Goal: Information Seeking & Learning: Learn about a topic

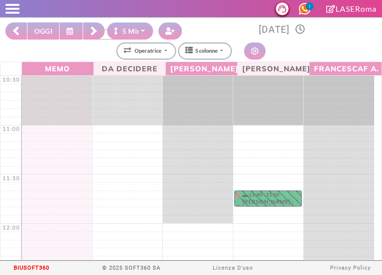
select select "*"
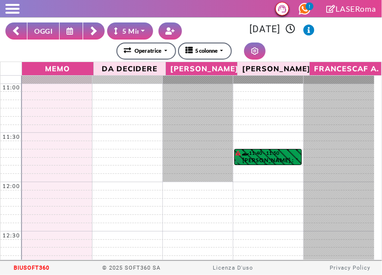
scroll to position [47, 0]
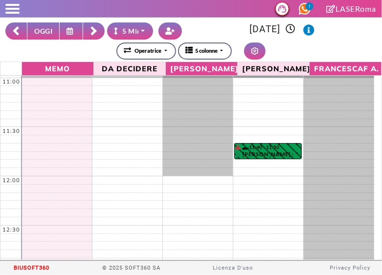
click at [18, 8] on span at bounding box center [12, 9] width 14 height 2
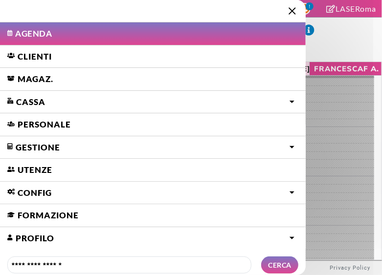
click at [42, 149] on link "Gestione" at bounding box center [153, 147] width 306 height 23
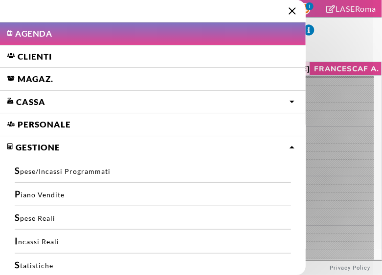
click at [32, 53] on link "Clienti" at bounding box center [153, 56] width 306 height 23
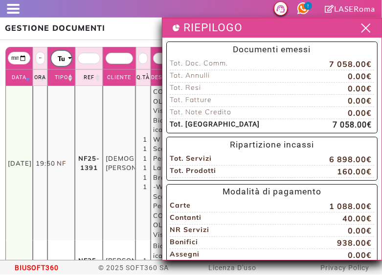
click at [360, 28] on span at bounding box center [365, 28] width 15 height 12
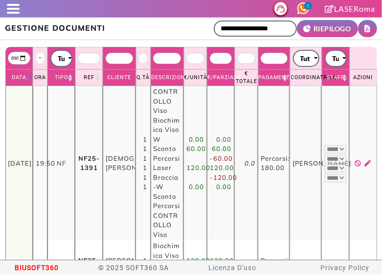
click at [13, 8] on span at bounding box center [13, 9] width 13 height 2
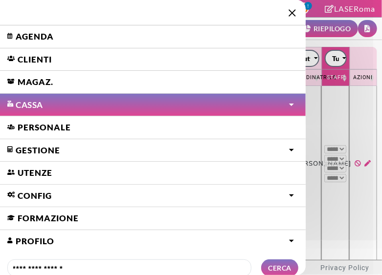
click at [276, 150] on link "Gestione" at bounding box center [153, 150] width 306 height 23
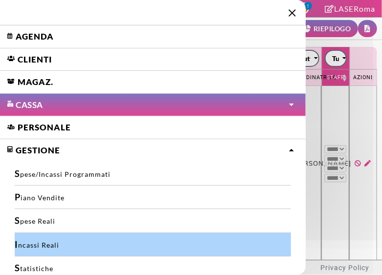
click at [30, 245] on link "Incassi Reali" at bounding box center [153, 244] width 276 height 23
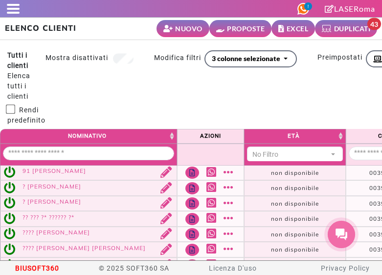
select select
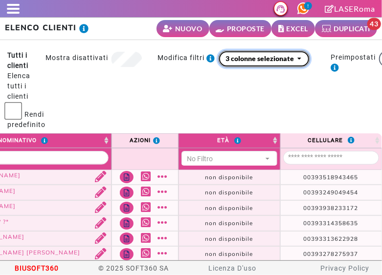
click at [273, 58] on div "3 colonne selezionate" at bounding box center [260, 58] width 68 height 10
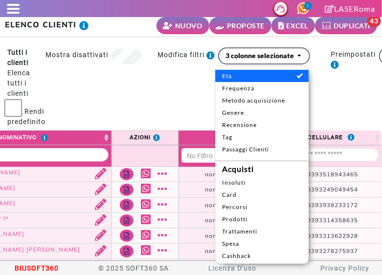
scroll to position [114, 0]
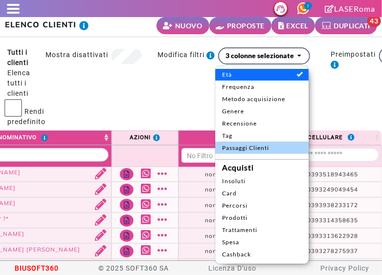
click at [271, 148] on span "Passaggi Clienti" at bounding box center [262, 148] width 80 height 9
select select "**"
select select
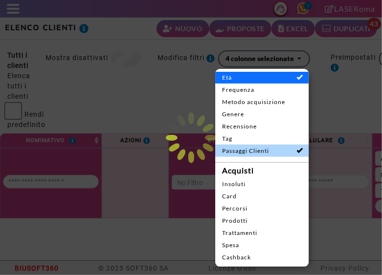
scroll to position [0, 0]
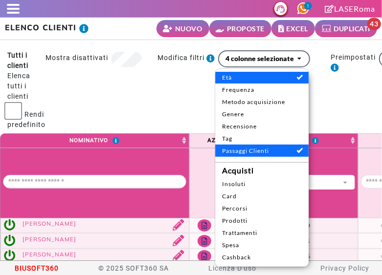
click at [105, 99] on div "**********" at bounding box center [177, 91] width 265 height 83
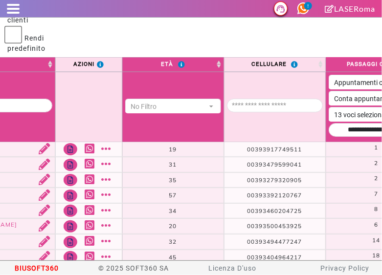
scroll to position [75, 0]
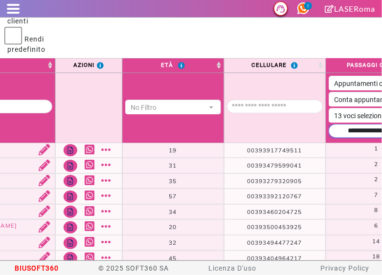
click at [336, 128] on input "Data passaggi" at bounding box center [377, 131] width 96 height 14
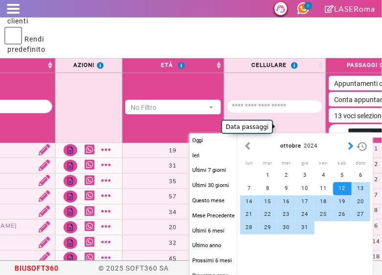
click at [348, 150] on button "button" at bounding box center [351, 146] width 10 height 11
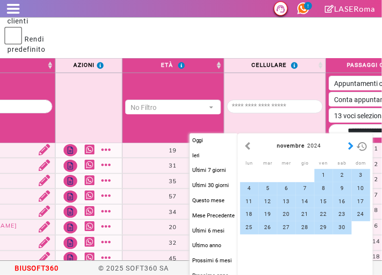
click at [350, 149] on button "button" at bounding box center [351, 146] width 10 height 11
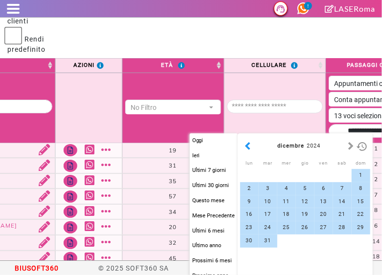
click at [250, 145] on button "button" at bounding box center [248, 146] width 10 height 11
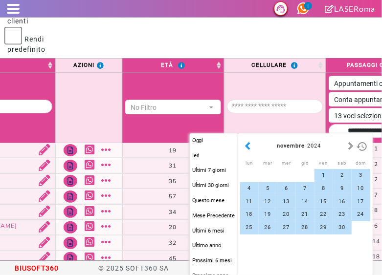
click at [250, 148] on button "button" at bounding box center [248, 146] width 10 height 11
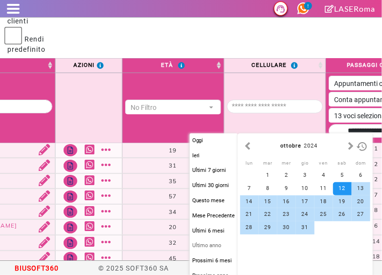
click at [213, 246] on button "Ultimo anno" at bounding box center [214, 246] width 48 height 13
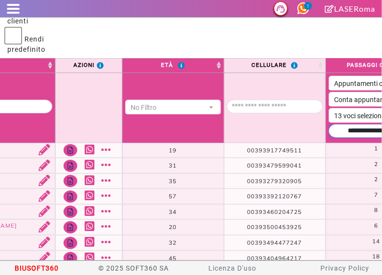
click at [329, 126] on input "Data passaggi" at bounding box center [377, 131] width 96 height 14
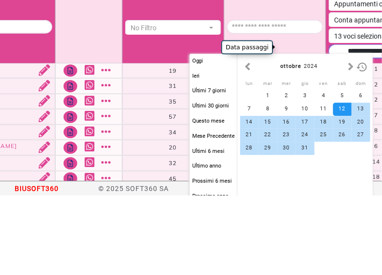
click at [329, 125] on input "Data passaggi" at bounding box center [377, 131] width 96 height 14
click at [329, 124] on input "Data passaggi" at bounding box center [377, 131] width 96 height 14
click at [329, 125] on input "Data passaggi" at bounding box center [377, 131] width 96 height 14
click at [329, 127] on input "Data passaggi" at bounding box center [377, 131] width 96 height 14
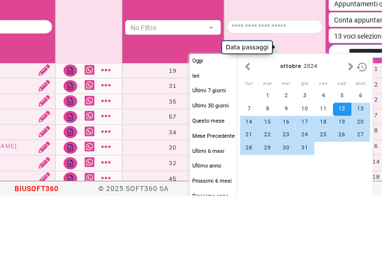
click at [329, 126] on input "Data passaggi" at bounding box center [377, 131] width 96 height 14
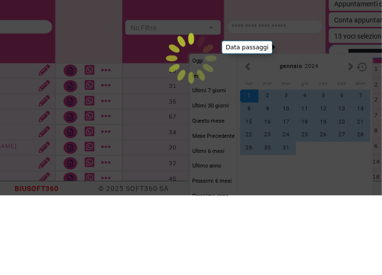
scroll to position [0, 118]
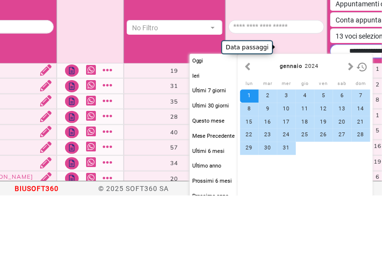
click at [334, 127] on input "Data passaggi" at bounding box center [378, 131] width 96 height 14
click at [348, 128] on input "Data passaggi" at bounding box center [378, 131] width 96 height 14
click at [341, 124] on input "Data passaggi" at bounding box center [378, 131] width 96 height 14
click at [343, 126] on input "Data passaggi" at bounding box center [378, 131] width 96 height 14
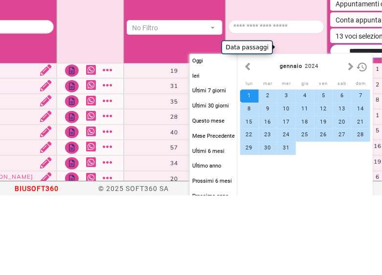
click at [366, 126] on input "Data passaggi" at bounding box center [378, 131] width 96 height 14
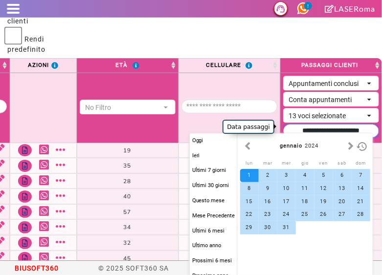
type input "**********"
click at [332, 38] on body "Supporto LiveChat LASERoma domenica 12 ottobre 2025, 15:05 0 Giulia Antonella T…" at bounding box center [191, 130] width 382 height 261
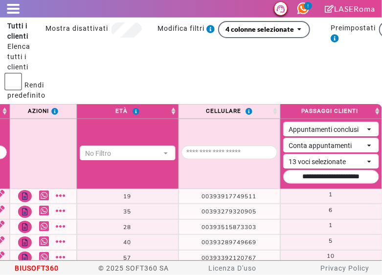
scroll to position [29, 0]
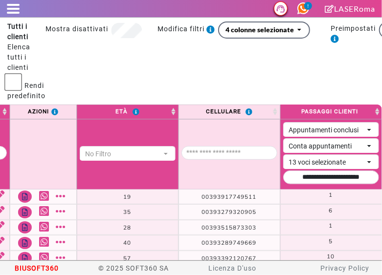
click at [373, 105] on th "Passaggi Clienti" at bounding box center [331, 112] width 102 height 15
click at [368, 105] on th "Passaggi Clienti" at bounding box center [331, 112] width 102 height 15
click at [352, 125] on div "Appuntamenti conclusi" at bounding box center [326, 130] width 75 height 10
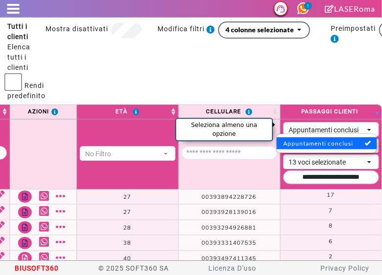
scroll to position [1, 0]
click at [353, 126] on div "Appuntamenti conclusi" at bounding box center [326, 129] width 75 height 10
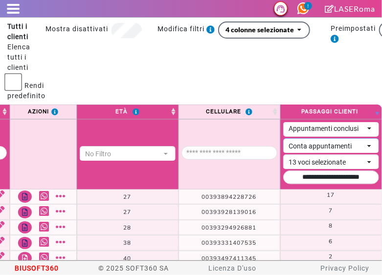
click at [345, 141] on div "Conta appuntamenti" at bounding box center [326, 146] width 75 height 10
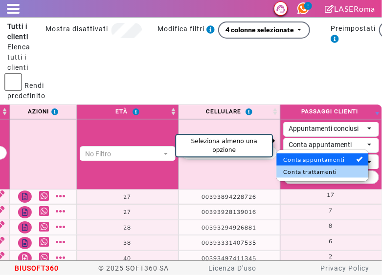
click at [329, 176] on span "Conta trattamenti" at bounding box center [322, 172] width 78 height 9
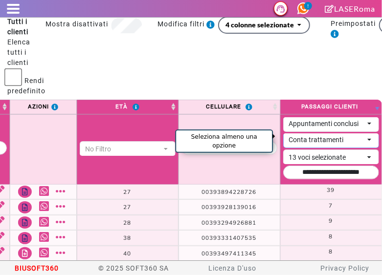
scroll to position [34, 0]
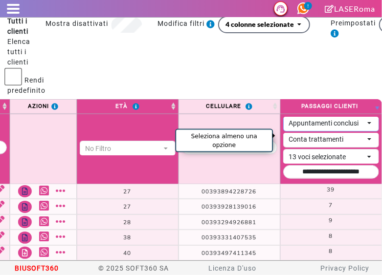
click at [350, 121] on div "Appuntamenti conclusi" at bounding box center [326, 123] width 75 height 10
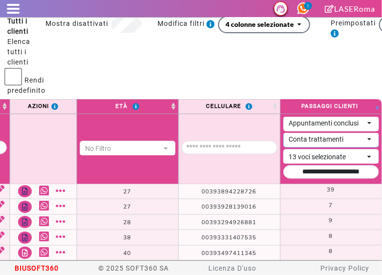
click at [332, 135] on div "Conta trattamenti" at bounding box center [326, 140] width 75 height 10
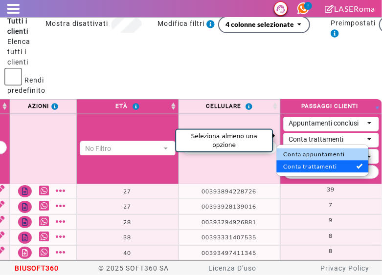
click at [320, 156] on span "Conta appuntamenti" at bounding box center [322, 154] width 78 height 9
select select "*"
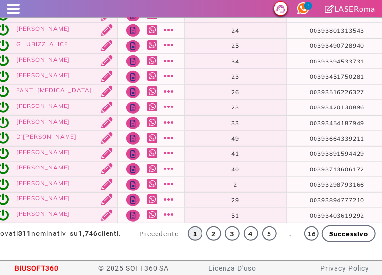
scroll to position [0, 0]
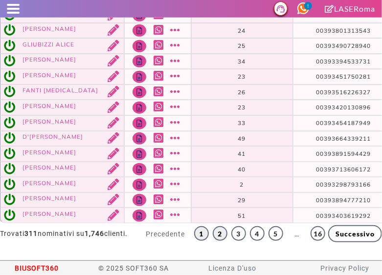
click at [216, 228] on link "2" at bounding box center [220, 233] width 15 height 15
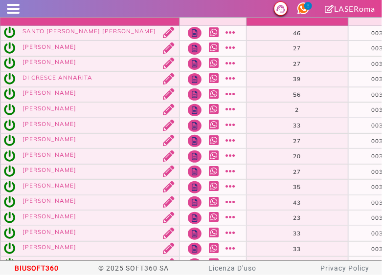
scroll to position [324, 0]
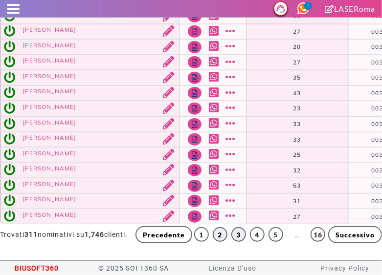
click at [233, 229] on link "3" at bounding box center [238, 234] width 15 height 15
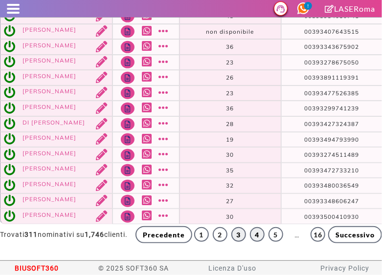
click at [251, 227] on link "4" at bounding box center [257, 234] width 15 height 15
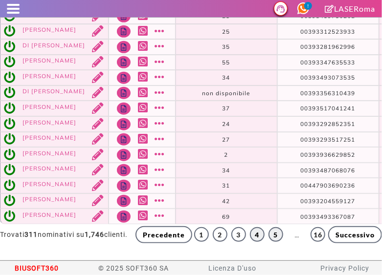
click at [270, 227] on link "5" at bounding box center [276, 234] width 15 height 15
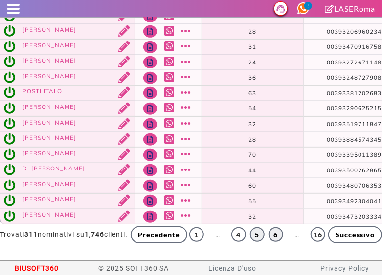
click at [269, 228] on link "6" at bounding box center [276, 234] width 15 height 15
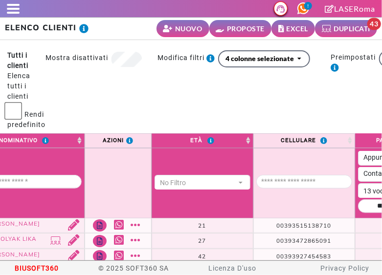
scroll to position [0, 118]
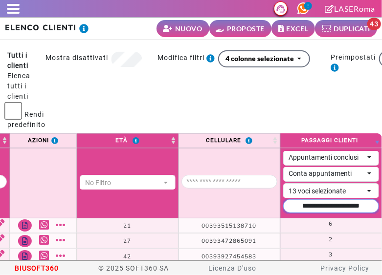
click at [319, 202] on input "Data passaggi" at bounding box center [331, 207] width 96 height 14
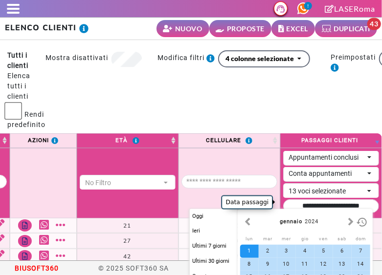
click at [323, 120] on div "**********" at bounding box center [300, 91] width 511 height 83
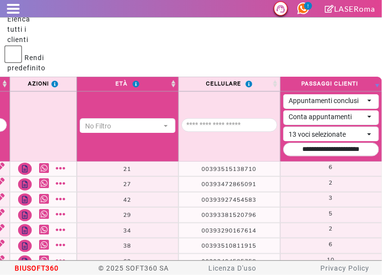
scroll to position [54, 0]
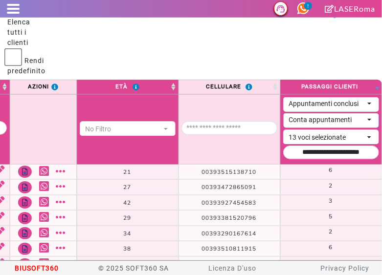
click at [348, 115] on div "Conta appuntamenti" at bounding box center [326, 120] width 75 height 10
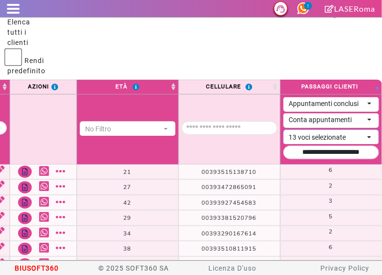
click at [334, 137] on div "13 voci selezionate" at bounding box center [326, 138] width 75 height 10
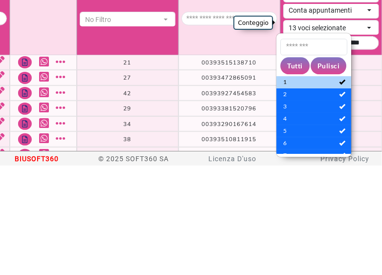
click at [312, 190] on span "1" at bounding box center [313, 191] width 61 height 9
select select "*"
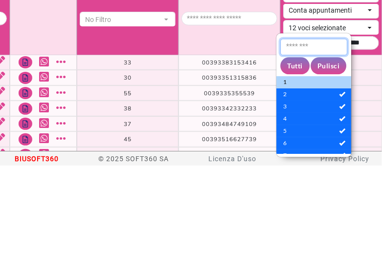
scroll to position [0, 0]
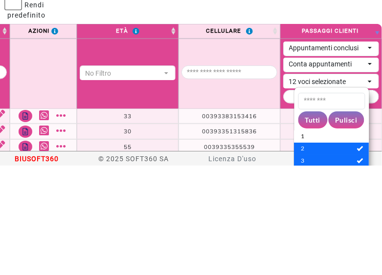
click at [261, 112] on div "**********" at bounding box center [177, 91] width 265 height 83
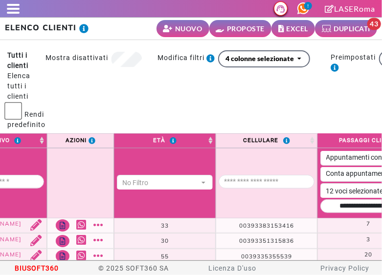
scroll to position [0, 136]
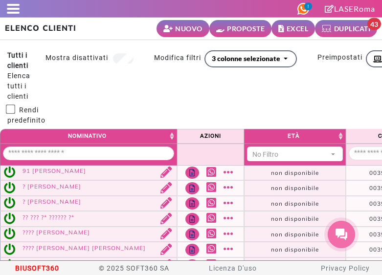
select select
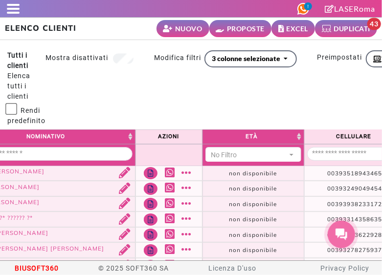
scroll to position [0, 78]
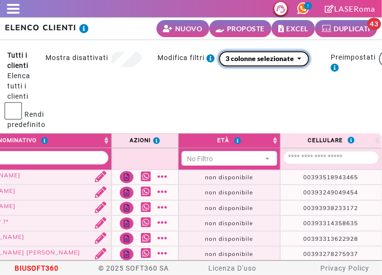
click at [278, 58] on div "3 colonne selezionate" at bounding box center [260, 58] width 68 height 10
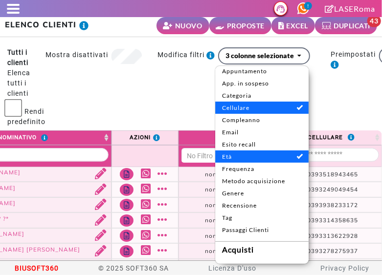
scroll to position [114, 0]
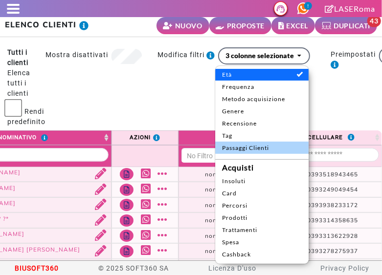
click at [269, 147] on span "Passaggi Clienti" at bounding box center [262, 148] width 80 height 9
select select "**"
select select
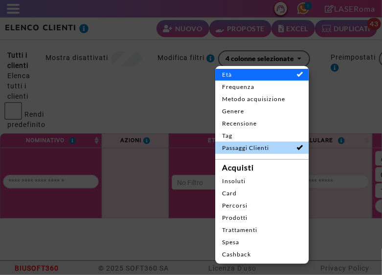
scroll to position [0, 0]
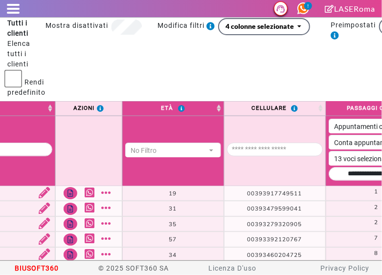
scroll to position [34, 0]
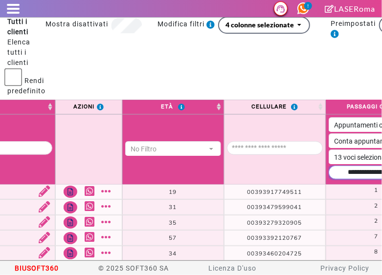
click at [332, 169] on input "Data passaggi" at bounding box center [377, 173] width 96 height 14
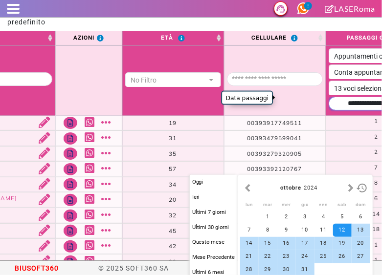
scroll to position [105, 0]
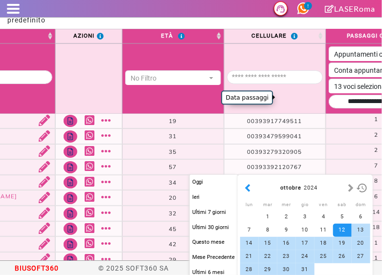
click at [248, 187] on button "button" at bounding box center [248, 188] width 10 height 11
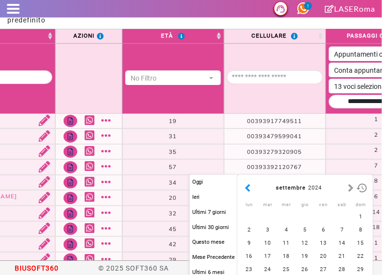
click at [250, 188] on button "button" at bounding box center [248, 188] width 10 height 11
click at [244, 186] on button "button" at bounding box center [248, 188] width 10 height 11
click at [242, 193] on div "luglio 2024" at bounding box center [305, 189] width 130 height 22
click at [243, 186] on button "button" at bounding box center [248, 188] width 10 height 11
click at [245, 192] on button "button" at bounding box center [248, 188] width 10 height 11
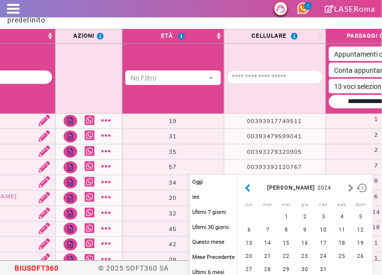
click at [243, 191] on button "button" at bounding box center [248, 188] width 10 height 11
click at [244, 185] on button "button" at bounding box center [248, 188] width 10 height 11
click at [245, 185] on button "button" at bounding box center [248, 188] width 10 height 11
click at [243, 187] on button "button" at bounding box center [248, 188] width 10 height 11
click at [248, 214] on div "1" at bounding box center [249, 217] width 19 height 13
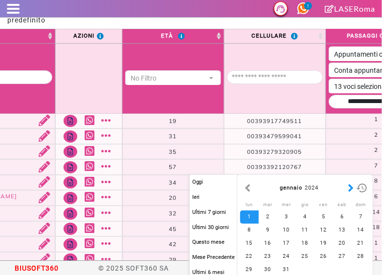
click at [347, 190] on button "button" at bounding box center [351, 188] width 10 height 11
click at [347, 191] on button "button" at bounding box center [351, 188] width 10 height 11
click at [351, 189] on button "button" at bounding box center [351, 188] width 10 height 11
click at [350, 192] on button "button" at bounding box center [351, 188] width 10 height 11
click at [351, 188] on button "button" at bounding box center [351, 188] width 10 height 11
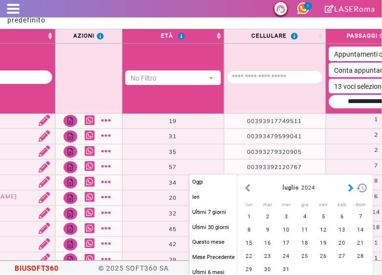
click at [349, 188] on button "button" at bounding box center [351, 188] width 10 height 11
click at [349, 186] on button "button" at bounding box center [351, 188] width 10 height 11
click at [346, 185] on button "button" at bounding box center [351, 188] width 10 height 11
click at [329, 97] on input "Data passaggi" at bounding box center [377, 102] width 96 height 14
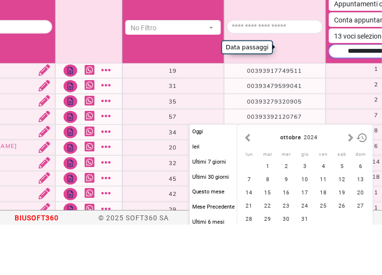
click at [329, 98] on input "Data passaggi" at bounding box center [377, 102] width 96 height 14
click at [235, 70] on input "Cellulare" at bounding box center [275, 77] width 96 height 14
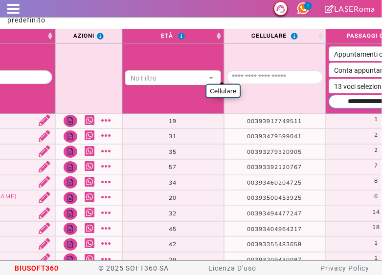
click at [339, 101] on input "Data passaggi" at bounding box center [377, 102] width 96 height 14
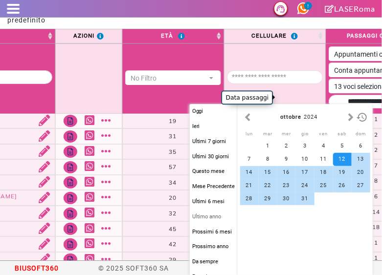
click at [216, 219] on button "Ultimo anno" at bounding box center [214, 217] width 48 height 13
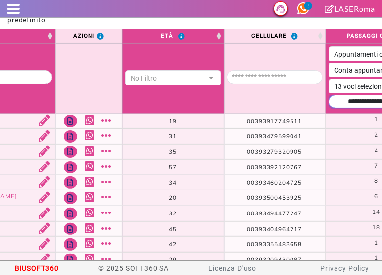
click at [355, 97] on input "Data passaggi" at bounding box center [377, 102] width 96 height 14
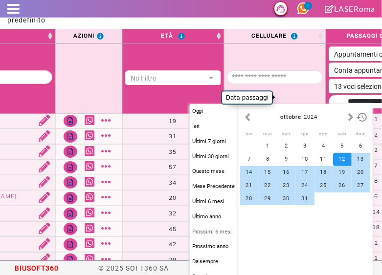
click at [226, 234] on button "Prossimi 6 mesi" at bounding box center [214, 232] width 48 height 13
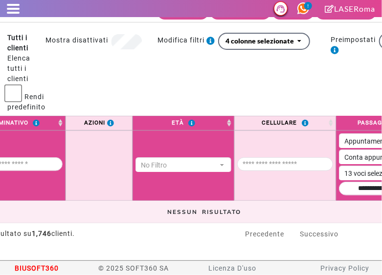
scroll to position [0, 99]
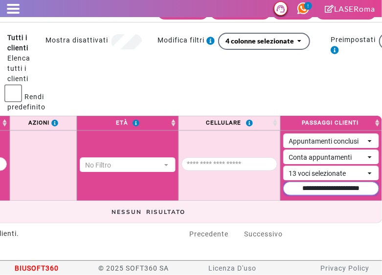
click at [303, 183] on input "Data passaggi" at bounding box center [331, 189] width 96 height 14
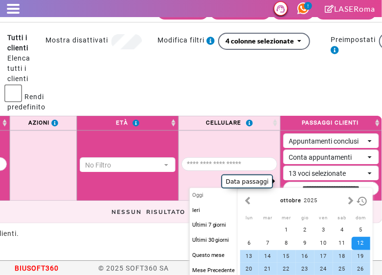
click at [219, 196] on button "Oggi" at bounding box center [214, 195] width 48 height 13
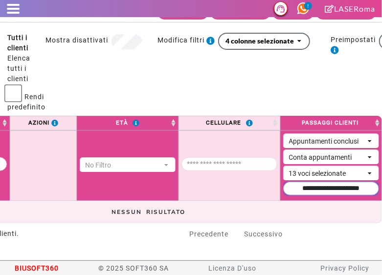
click at [307, 183] on input "Data passaggi" at bounding box center [331, 189] width 96 height 14
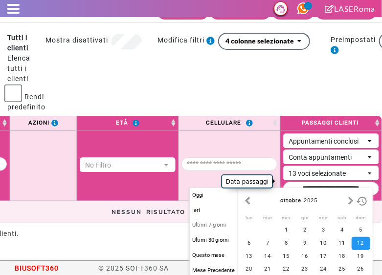
click at [213, 229] on button "Ultimi 7 giorni" at bounding box center [214, 225] width 48 height 13
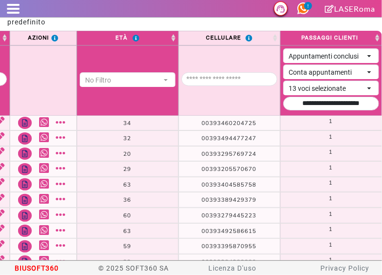
scroll to position [106, 0]
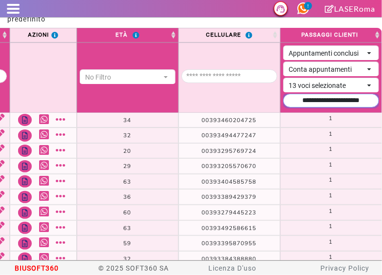
click at [322, 100] on input "Data passaggi" at bounding box center [331, 101] width 96 height 14
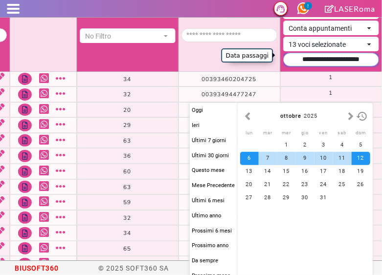
scroll to position [147, 0]
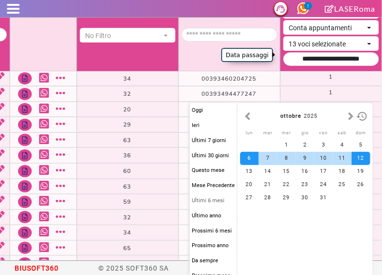
click at [216, 206] on button "Ultimi 6 mesi" at bounding box center [214, 201] width 48 height 13
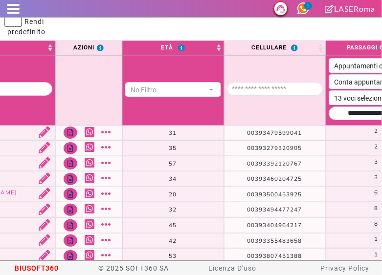
scroll to position [92, 0]
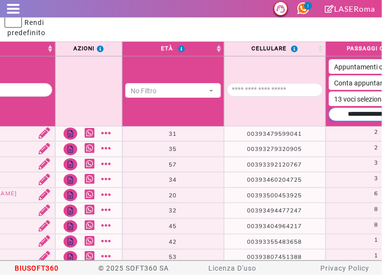
click at [329, 108] on input "Data passaggi" at bounding box center [377, 115] width 96 height 14
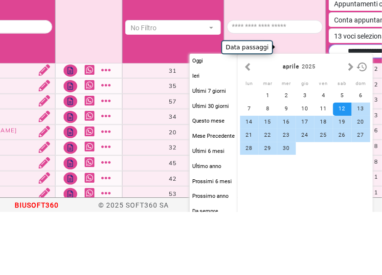
click at [329, 111] on input "Data passaggi" at bounding box center [377, 115] width 96 height 14
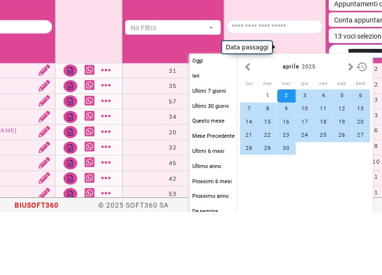
click at [329, 108] on input "Data passaggi" at bounding box center [377, 115] width 96 height 14
click at [329, 110] on input "Data passaggi" at bounding box center [377, 115] width 96 height 14
click at [329, 108] on input "Data passaggi" at bounding box center [377, 115] width 96 height 14
click at [329, 110] on input "Data passaggi" at bounding box center [377, 115] width 96 height 14
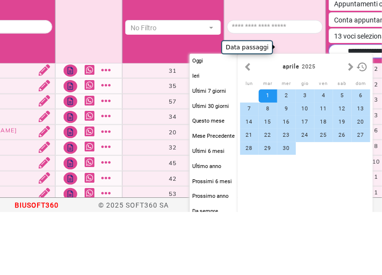
click at [329, 109] on input "Data passaggi" at bounding box center [377, 115] width 96 height 14
click at [329, 108] on input "Data passaggi" at bounding box center [377, 115] width 96 height 14
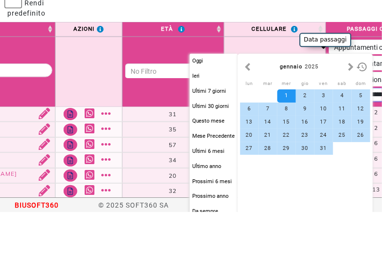
scroll to position [48, 0]
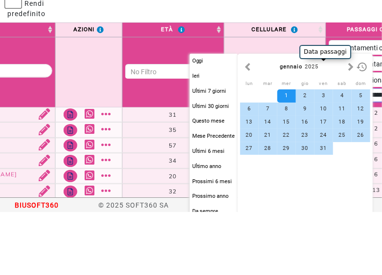
type input "**********"
click at [273, 72] on body "Supporto LiveChat LASERoma domenica 12 ottobre 2025, 15:26 0 Giulia Antonella T…" at bounding box center [191, 130] width 382 height 261
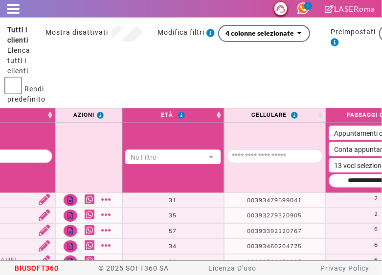
scroll to position [0, 0]
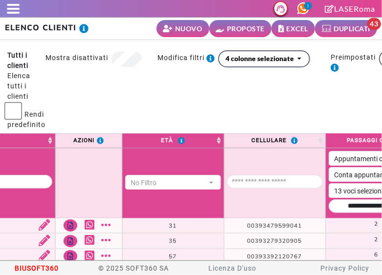
click at [287, 25] on small "EXCEL" at bounding box center [298, 28] width 22 height 10
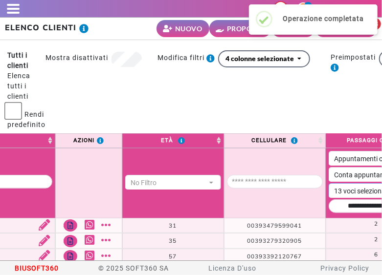
click at [334, 188] on div "13 voci selezionate" at bounding box center [371, 191] width 75 height 10
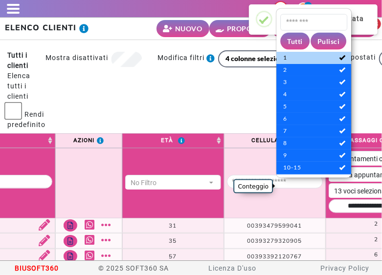
click at [318, 58] on span "1" at bounding box center [313, 57] width 61 height 9
select select "*"
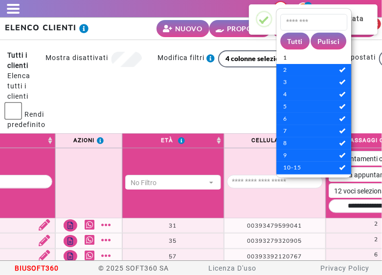
click at [238, 79] on div "**********" at bounding box center [177, 91] width 265 height 83
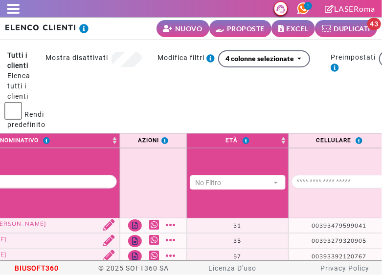
scroll to position [0, 134]
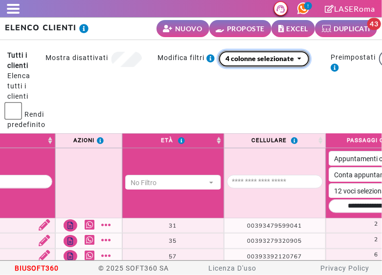
click at [258, 60] on div "4 colonne selezionate" at bounding box center [260, 58] width 68 height 10
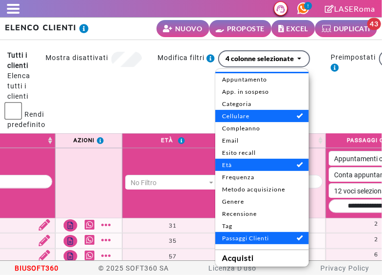
scroll to position [114, 0]
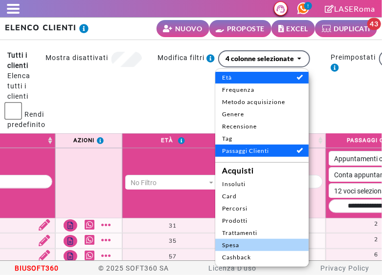
click at [248, 248] on span "Spesa" at bounding box center [262, 245] width 80 height 9
select select
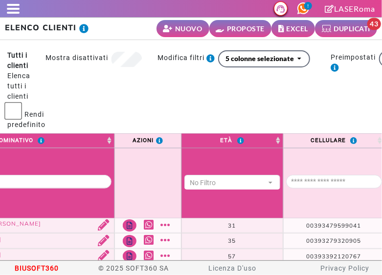
scroll to position [0, 236]
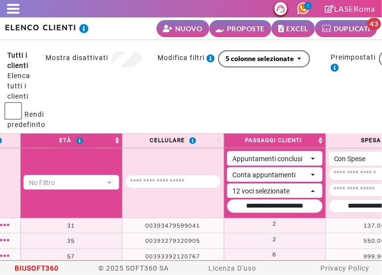
click at [232, 188] on div "12 voci selezionate" at bounding box center [270, 191] width 77 height 10
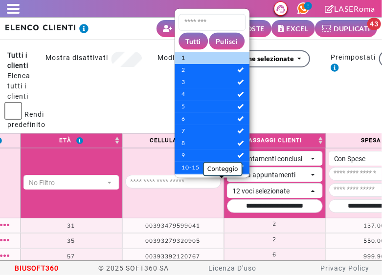
click at [208, 58] on span "1" at bounding box center [211, 57] width 61 height 9
select select "*"
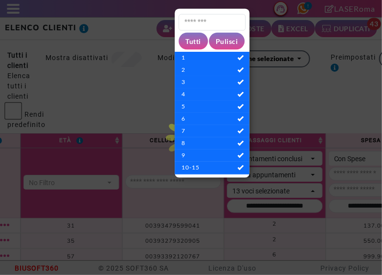
click at [302, 74] on div "**********" at bounding box center [177, 91] width 265 height 83
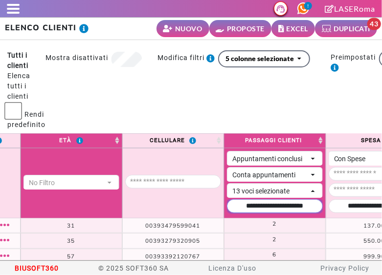
click at [227, 203] on input "Data passaggi" at bounding box center [275, 207] width 96 height 14
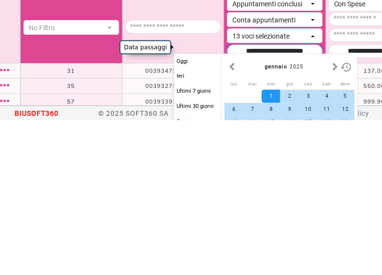
click at [227, 205] on input "Data passaggi" at bounding box center [275, 207] width 96 height 14
click at [227, 203] on input "Data passaggi" at bounding box center [275, 207] width 96 height 14
click at [329, 203] on input "Periodo Spesa" at bounding box center [377, 207] width 96 height 14
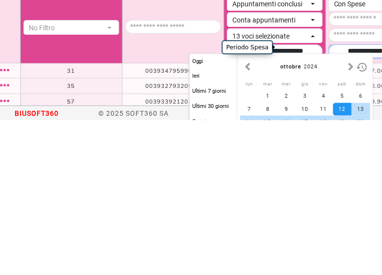
click at [329, 201] on input "Periodo Spesa" at bounding box center [377, 207] width 96 height 14
click at [329, 204] on input "Periodo Spesa" at bounding box center [377, 207] width 96 height 14
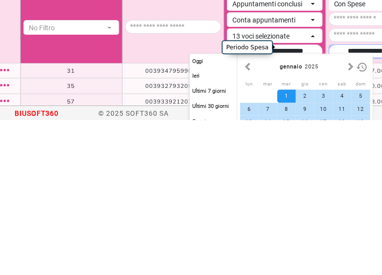
type input "**********"
click at [93, 197] on body "Supporto LiveChat LASERoma domenica 12 ottobre 2025, 15:51 0 Giulia Antonella T…" at bounding box center [191, 130] width 382 height 261
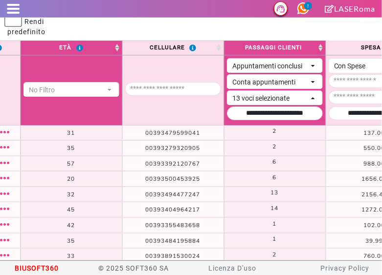
scroll to position [0, 0]
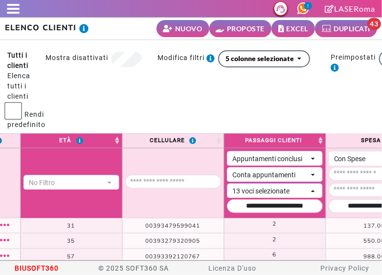
click at [251, 188] on div "13 voci selezionate" at bounding box center [270, 191] width 77 height 10
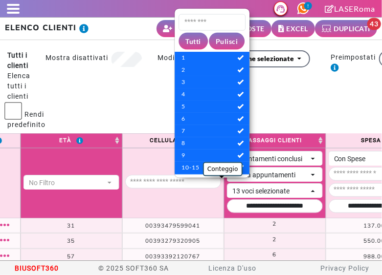
click at [323, 81] on div "**********" at bounding box center [300, 91] width 511 height 83
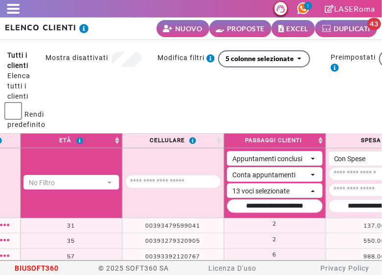
click at [271, 135] on th "Passaggi Clienti" at bounding box center [275, 141] width 102 height 15
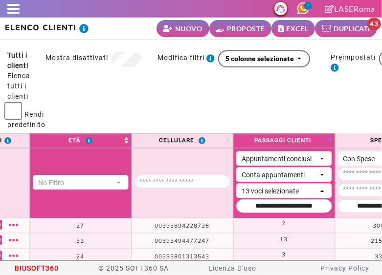
click at [301, 135] on th "Passaggi Clienti" at bounding box center [284, 141] width 102 height 15
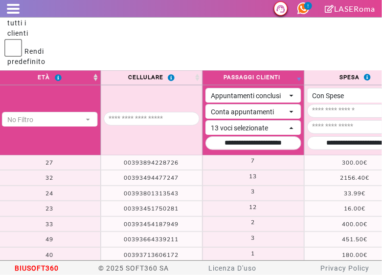
scroll to position [65, 0]
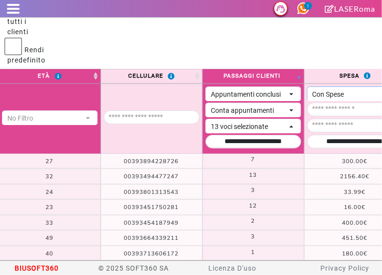
click at [355, 90] on div "Con Spese" at bounding box center [350, 95] width 75 height 10
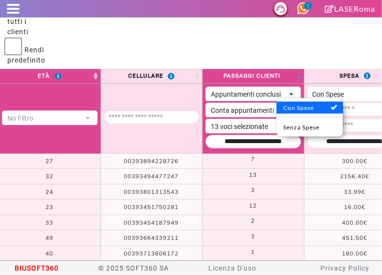
scroll to position [1, 0]
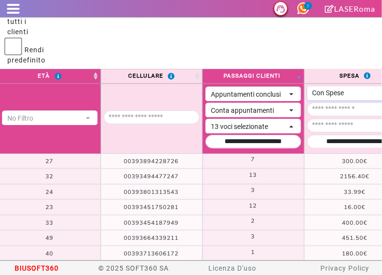
click at [351, 90] on div "Con Spese" at bounding box center [350, 93] width 75 height 10
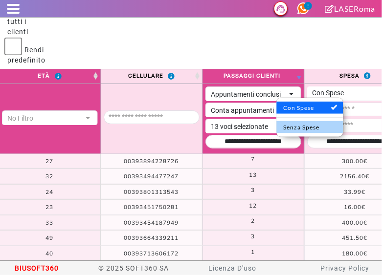
click at [315, 130] on span "Senza Spese" at bounding box center [309, 127] width 53 height 9
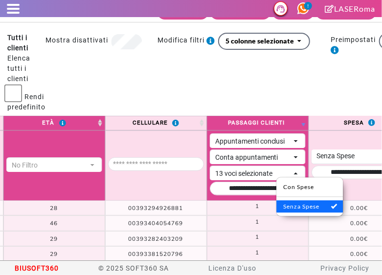
scroll to position [53, 0]
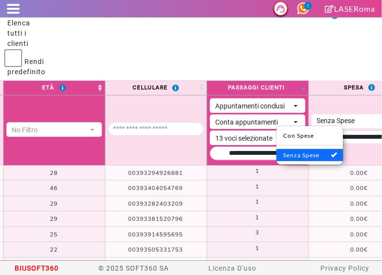
click at [325, 54] on div "**********" at bounding box center [300, 39] width 511 height 83
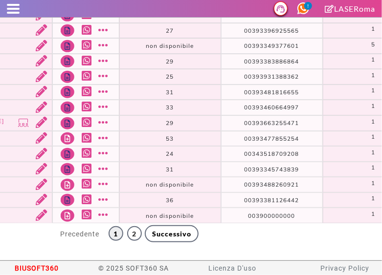
scroll to position [0, 179]
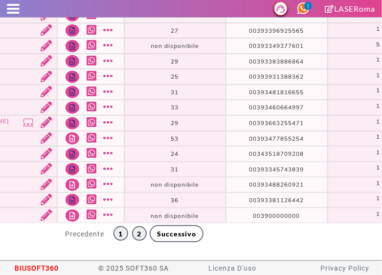
click at [132, 228] on link "2" at bounding box center [139, 233] width 15 height 15
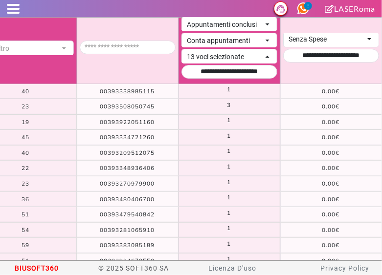
scroll to position [127, 0]
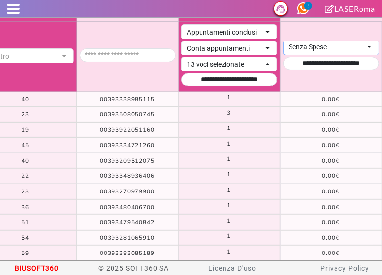
click at [350, 42] on div "Senza Spese" at bounding box center [326, 47] width 75 height 10
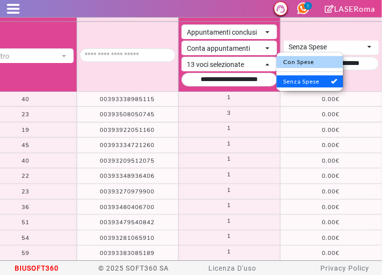
click at [316, 61] on span "Con Spese" at bounding box center [309, 62] width 53 height 9
select select "*"
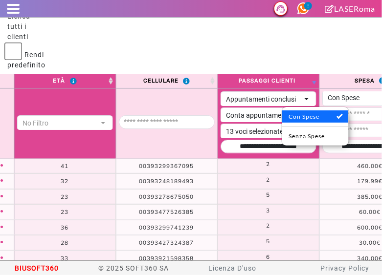
scroll to position [56, 0]
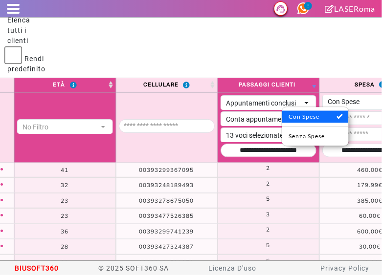
click at [306, 59] on div "**********" at bounding box center [300, 36] width 511 height 83
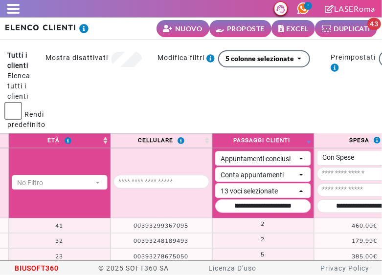
scroll to position [0, 241]
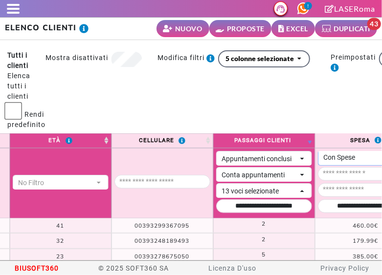
click at [332, 155] on div "Con Spese" at bounding box center [360, 158] width 75 height 10
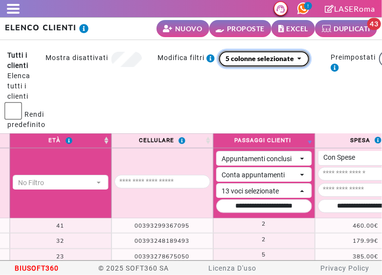
click at [268, 60] on div "5 colonne selezionate" at bounding box center [260, 58] width 68 height 10
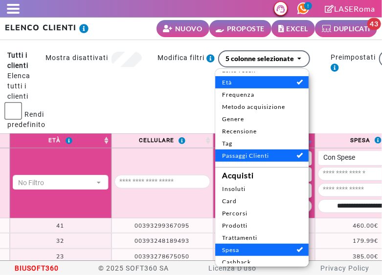
scroll to position [109, 0]
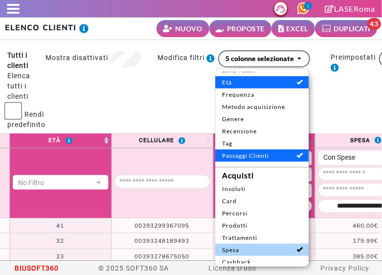
click at [270, 251] on span "Spesa" at bounding box center [262, 250] width 80 height 9
select select
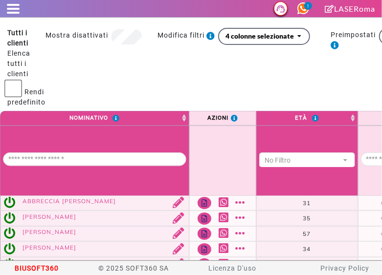
scroll to position [0, 0]
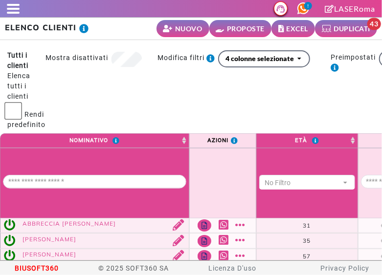
click at [85, 90] on div "**********" at bounding box center [177, 91] width 265 height 83
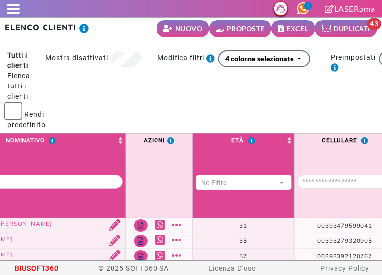
scroll to position [0, 134]
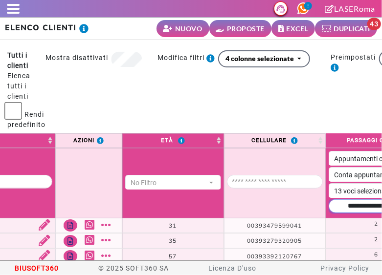
click at [329, 203] on input "Data passaggi" at bounding box center [377, 207] width 96 height 14
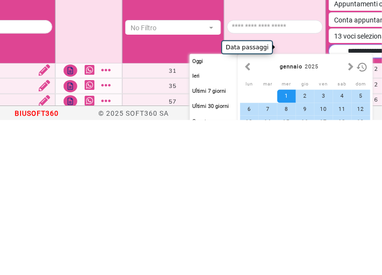
click at [329, 203] on input "Data passaggi" at bounding box center [377, 207] width 96 height 14
click at [329, 201] on input "Data passaggi" at bounding box center [377, 207] width 96 height 14
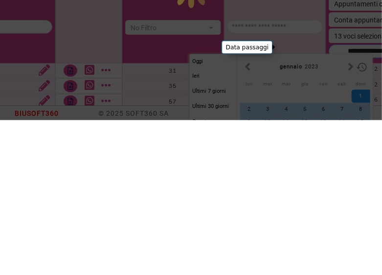
scroll to position [0, 129]
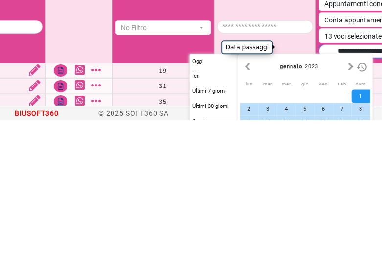
click at [363, 200] on input "Data passaggi" at bounding box center [367, 207] width 96 height 14
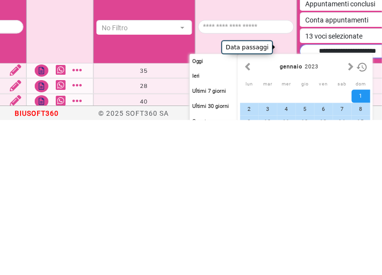
click at [342, 200] on input "Data passaggi" at bounding box center [348, 207] width 96 height 14
click at [346, 200] on input "Data passaggi" at bounding box center [348, 207] width 96 height 14
click at [335, 205] on input "Data passaggi" at bounding box center [348, 207] width 96 height 14
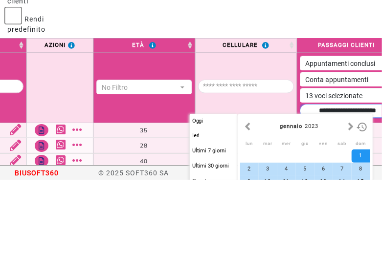
type input "**********"
click at [109, 120] on body "Supporto LiveChat LASERoma domenica 12 ottobre 2025, 15:55 0 Giulia Antonella T…" at bounding box center [191, 130] width 382 height 261
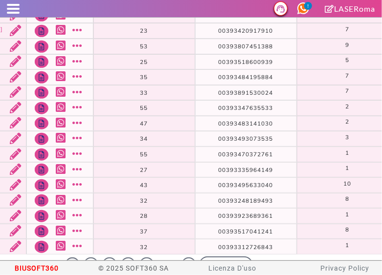
scroll to position [0, 0]
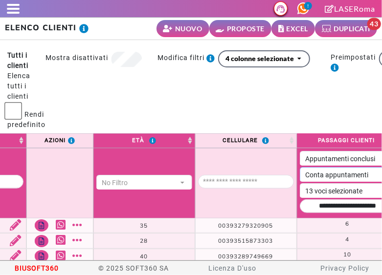
click at [356, 171] on div "Conta appuntamenti" at bounding box center [342, 175] width 75 height 10
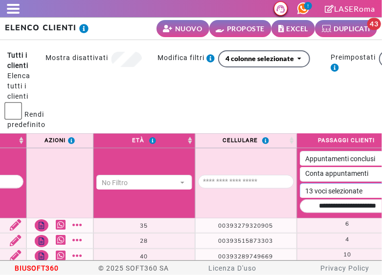
click at [338, 186] on div "13 voci selezionate" at bounding box center [343, 191] width 77 height 10
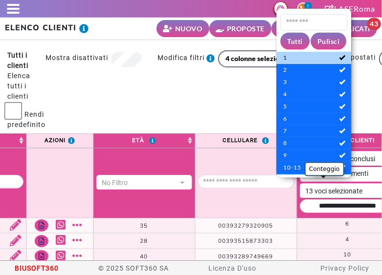
click at [314, 57] on span "1" at bounding box center [313, 57] width 61 height 9
select select "*"
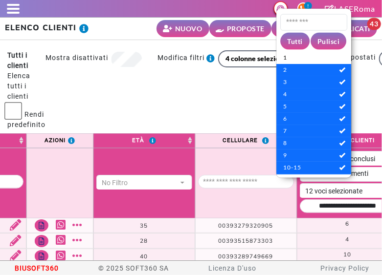
click at [157, 77] on div "**********" at bounding box center [177, 91] width 265 height 83
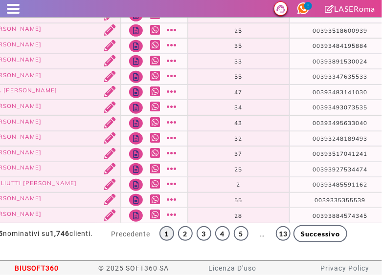
scroll to position [0, 0]
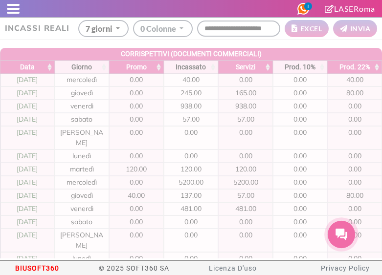
select select
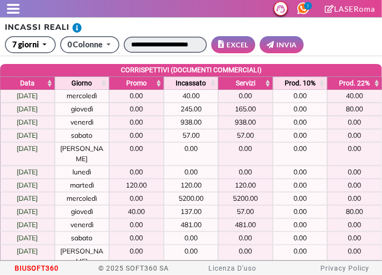
click at [144, 43] on input "**********" at bounding box center [165, 45] width 83 height 16
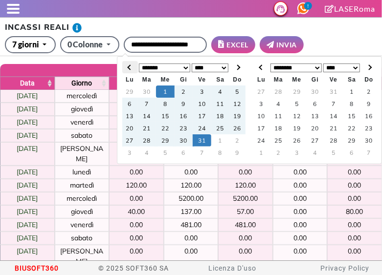
click at [132, 68] on th at bounding box center [130, 67] width 16 height 12
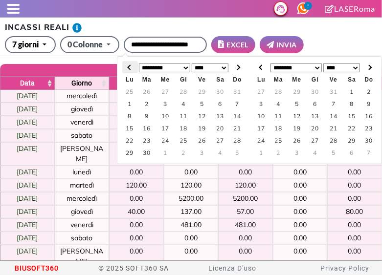
click at [130, 68] on span at bounding box center [129, 67] width 5 height 5
click at [127, 61] on th at bounding box center [130, 67] width 16 height 12
click at [130, 66] on span at bounding box center [129, 67] width 5 height 5
click at [131, 67] on span at bounding box center [129, 67] width 5 height 5
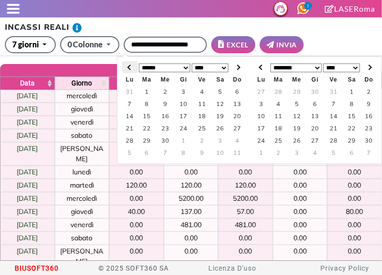
click at [130, 69] on span at bounding box center [129, 67] width 5 height 5
click at [134, 71] on th at bounding box center [130, 67] width 16 height 12
click at [133, 68] on span at bounding box center [129, 67] width 5 height 5
click at [262, 68] on span at bounding box center [261, 67] width 5 height 5
type input "**********"
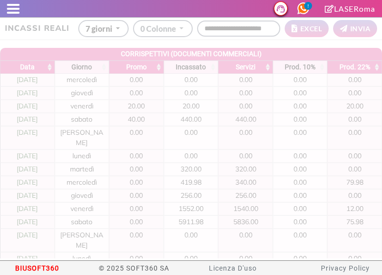
select select
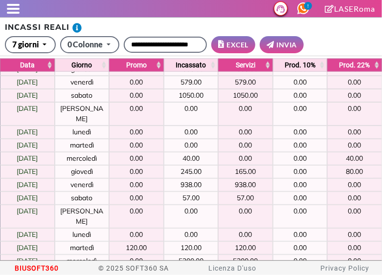
scroll to position [3940, 0]
